Goal: Task Accomplishment & Management: Use online tool/utility

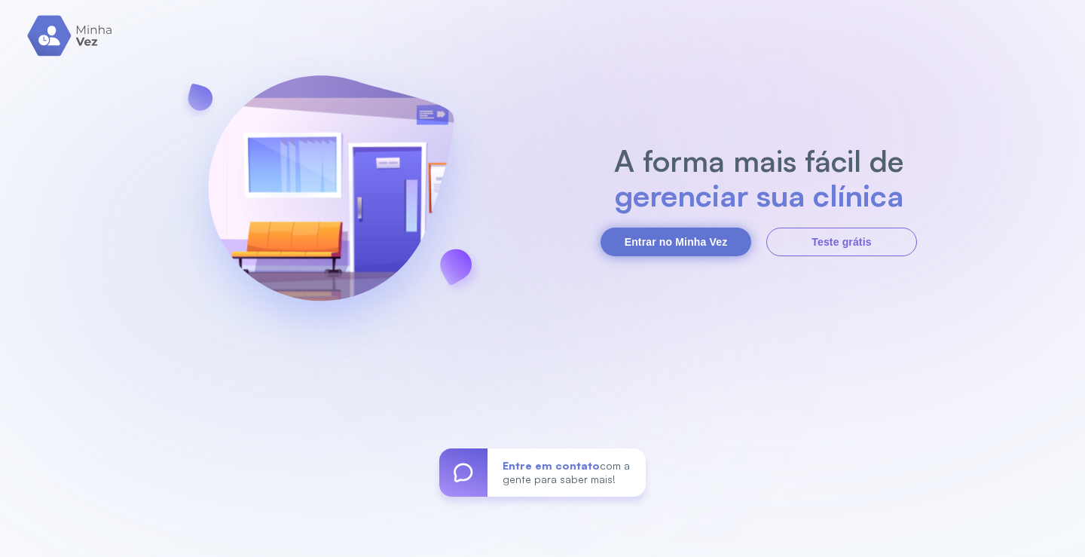
click at [672, 245] on button "Entrar no Minha Vez" at bounding box center [675, 241] width 151 height 29
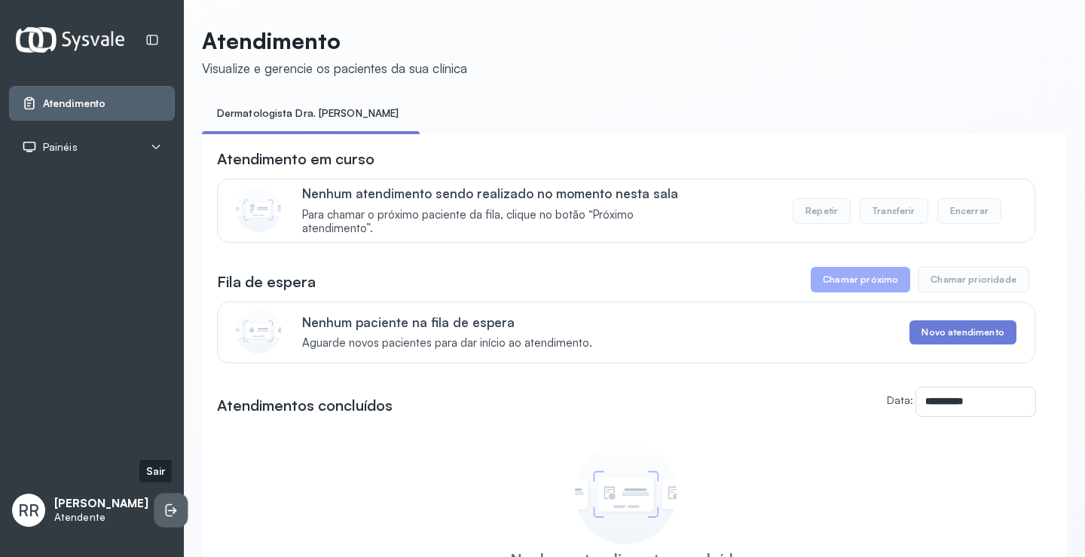
click at [166, 504] on icon at bounding box center [169, 510] width 7 height 13
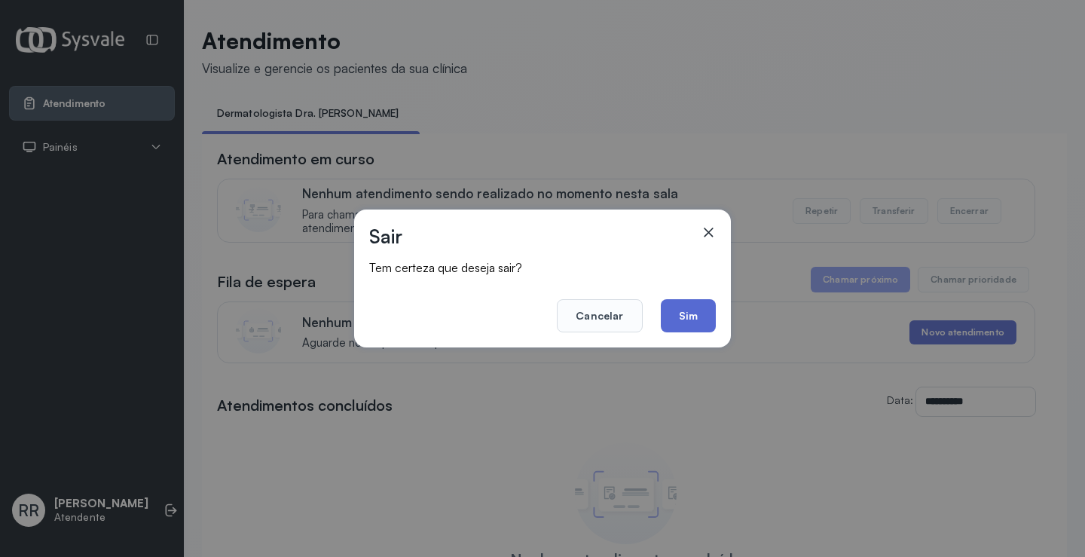
click at [697, 316] on button "Sim" at bounding box center [688, 315] width 55 height 33
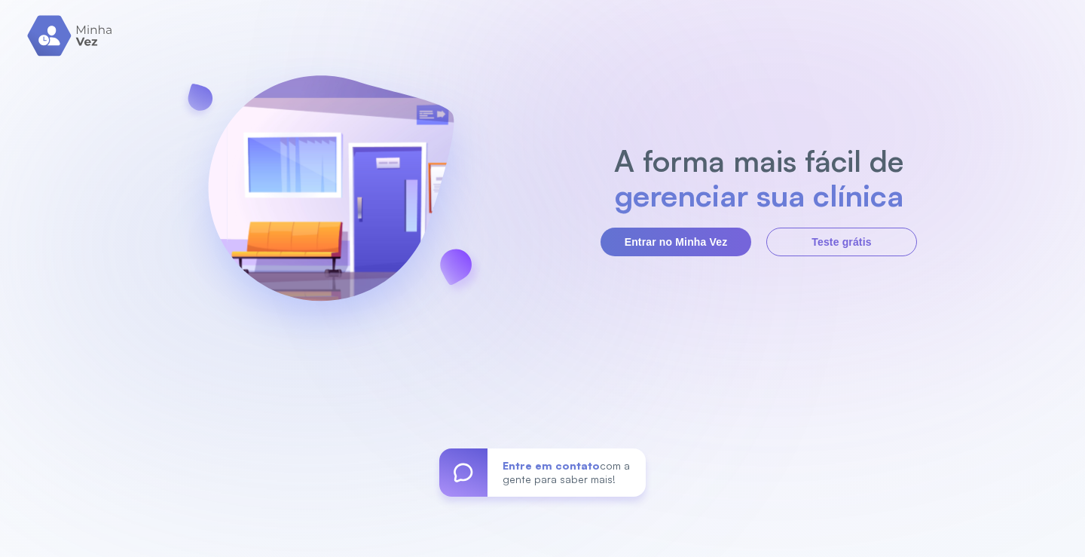
click at [627, 223] on section "A forma mais fácil de gerenciar sua clínica Entrar no Minha Vez Teste grátis" at bounding box center [758, 199] width 316 height 113
click at [629, 240] on button "Entrar no Minha Vez" at bounding box center [675, 241] width 151 height 29
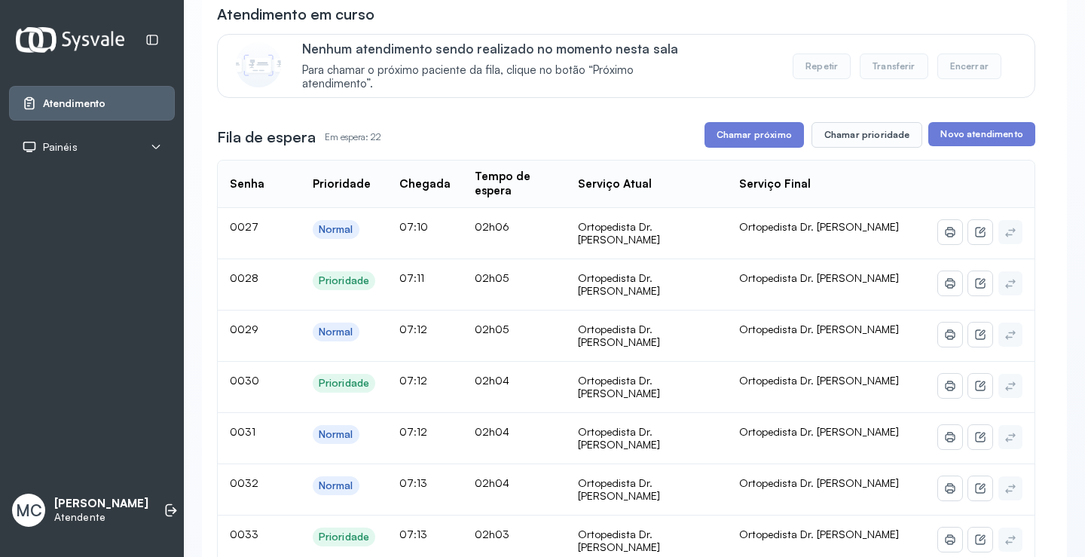
scroll to position [151, 0]
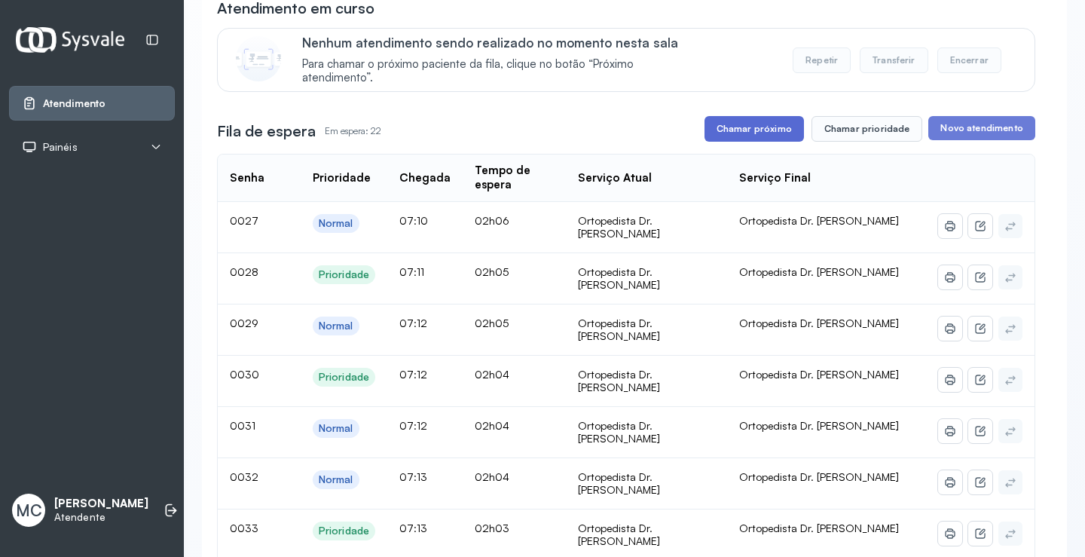
click at [747, 140] on button "Chamar próximo" at bounding box center [753, 129] width 99 height 26
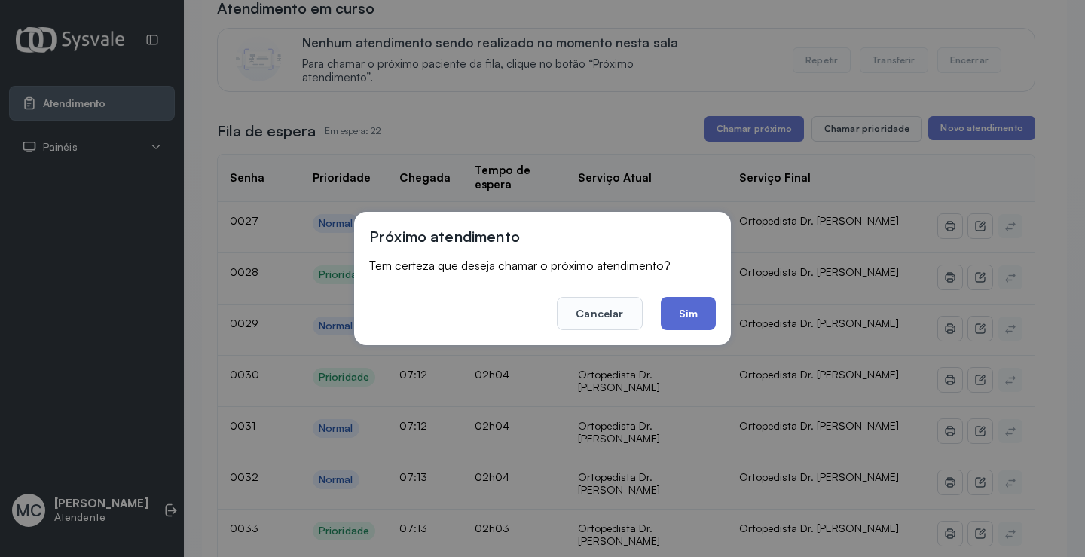
click at [688, 314] on button "Sim" at bounding box center [688, 313] width 55 height 33
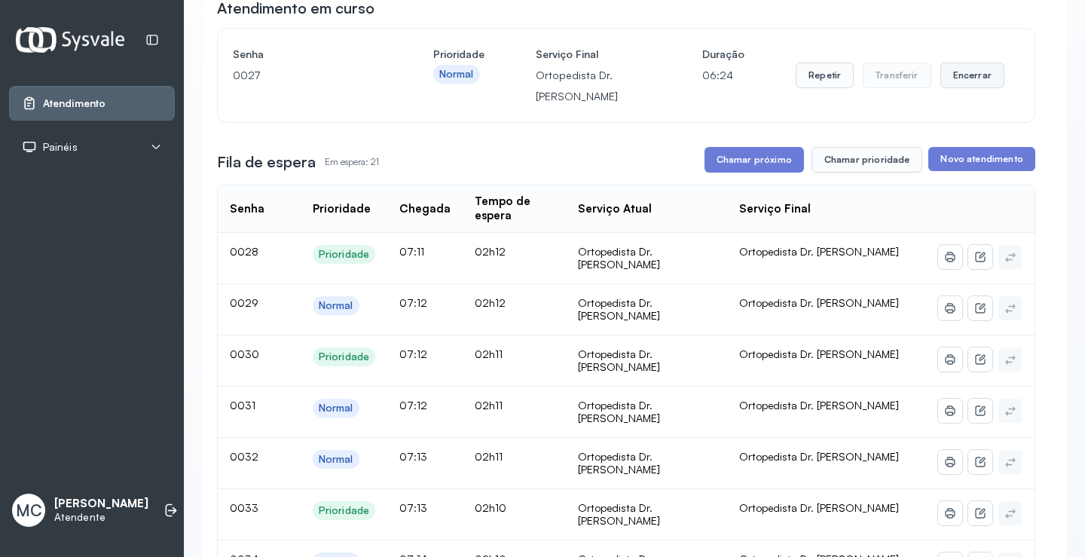
click at [981, 81] on button "Encerrar" at bounding box center [972, 76] width 64 height 26
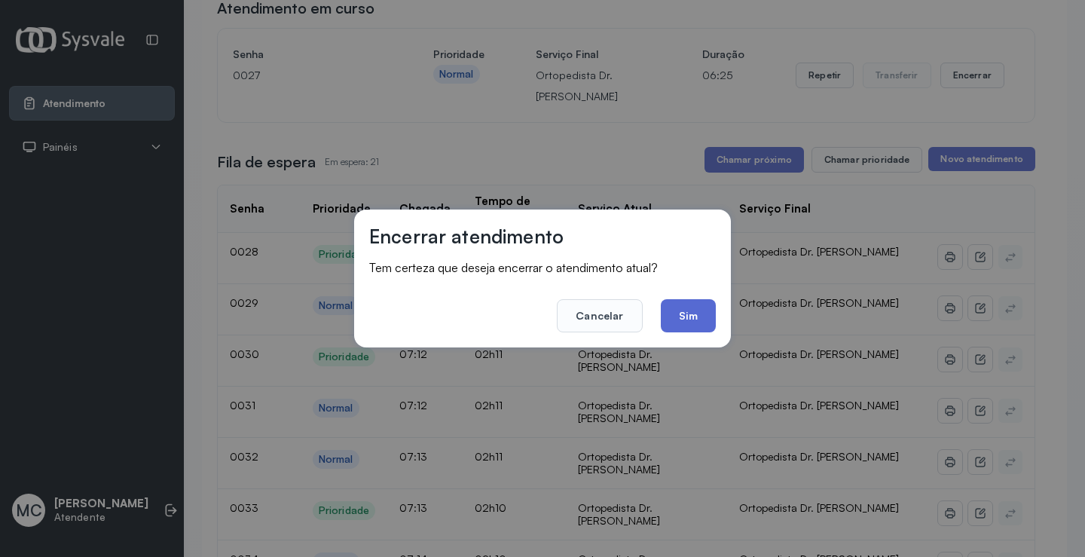
click at [681, 320] on button "Sim" at bounding box center [688, 315] width 55 height 33
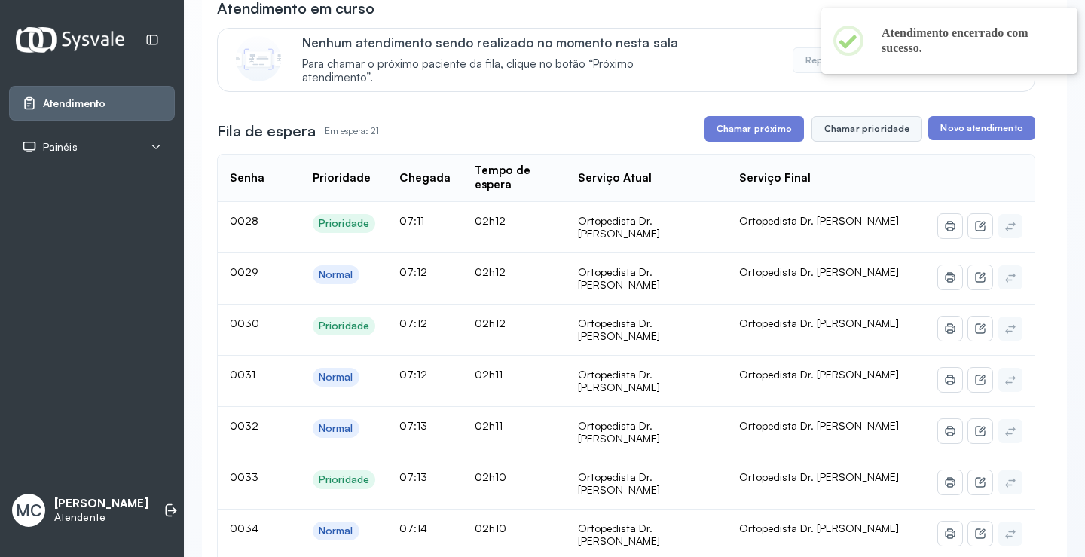
click at [880, 136] on button "Chamar prioridade" at bounding box center [866, 129] width 111 height 26
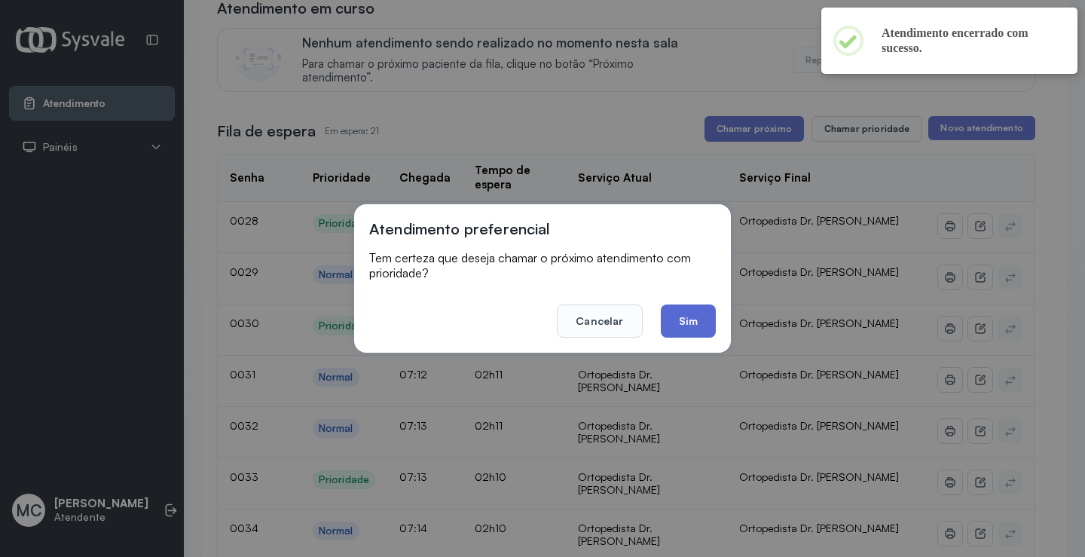
click at [699, 322] on button "Sim" at bounding box center [688, 320] width 55 height 33
